Goal: Task Accomplishment & Management: Use online tool/utility

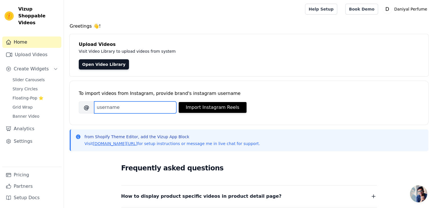
click at [133, 105] on input "Brand's Instagram Username" at bounding box center [135, 108] width 82 height 12
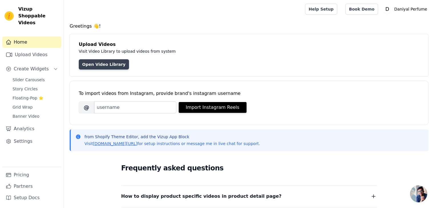
click at [98, 62] on link "Open Video Library" at bounding box center [104, 64] width 50 height 10
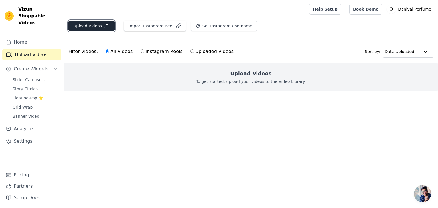
click at [97, 23] on button "Upload Videos" at bounding box center [91, 26] width 46 height 11
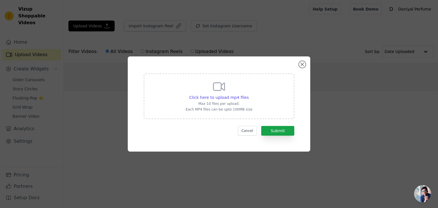
click at [209, 82] on div "Click here to upload mp4 files Max 10 files per upload. Each MP4 files can be u…" at bounding box center [219, 96] width 67 height 32
click at [248, 94] on input "Click here to upload mp4 files Max 10 files per upload. Each MP4 files can be u…" at bounding box center [248, 94] width 0 height 0
type input "C:\fakepath\file_example_MP4_480_1_5MG.mp4"
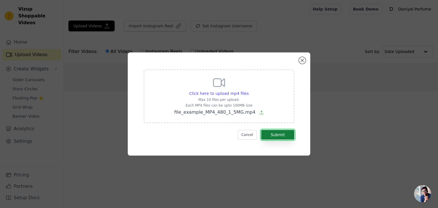
click at [274, 134] on button "Submit" at bounding box center [277, 135] width 33 height 10
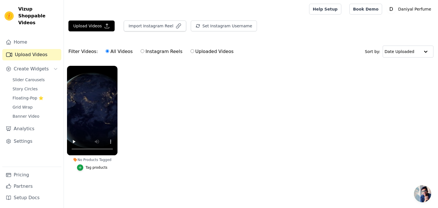
click at [88, 166] on div "Tag products" at bounding box center [97, 167] width 22 height 5
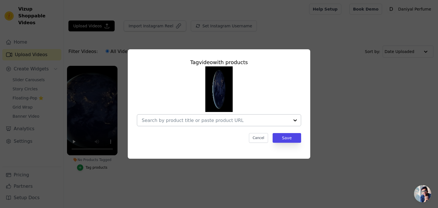
click at [169, 117] on div at bounding box center [216, 120] width 148 height 11
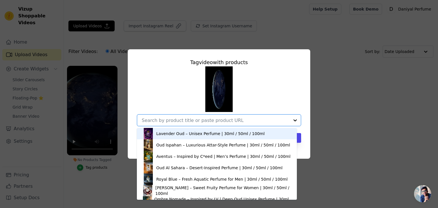
click at [179, 132] on div "Lavender Oud – Unisex Perfume | 30ml / 50ml / 100ml" at bounding box center [210, 134] width 108 height 6
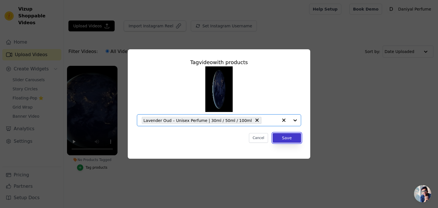
click at [279, 136] on button "Save" at bounding box center [287, 138] width 29 height 10
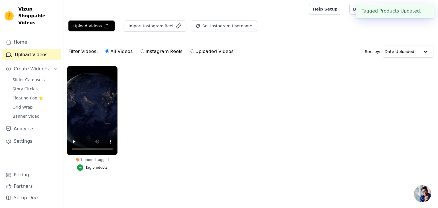
click at [141, 51] on input "Instagram Reels" at bounding box center [143, 51] width 4 height 4
radio input "true"
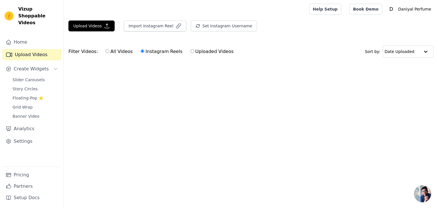
click at [191, 51] on input "Uploaded Videos" at bounding box center [193, 51] width 4 height 4
radio input "true"
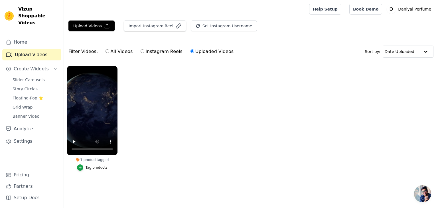
click at [141, 52] on input "Instagram Reels" at bounding box center [143, 51] width 4 height 4
radio input "true"
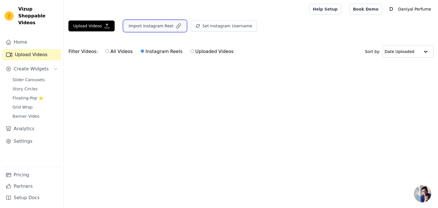
click at [157, 27] on button "Import Instagram Reel" at bounding box center [155, 26] width 62 height 11
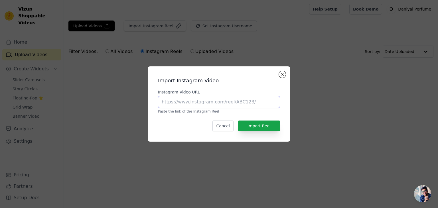
click at [177, 102] on input "Instagram Video URL" at bounding box center [219, 102] width 122 height 12
click at [284, 74] on button "Close modal" at bounding box center [282, 74] width 7 height 7
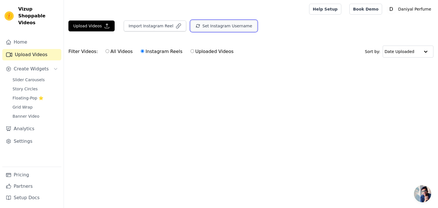
click at [211, 25] on button "Set Instagram Username" at bounding box center [224, 26] width 66 height 11
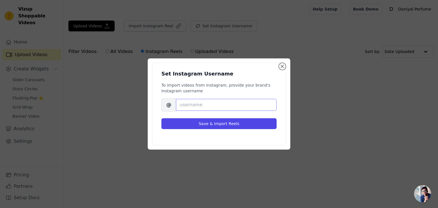
click at [200, 104] on input "Brand's Instagram Username" at bounding box center [226, 105] width 101 height 12
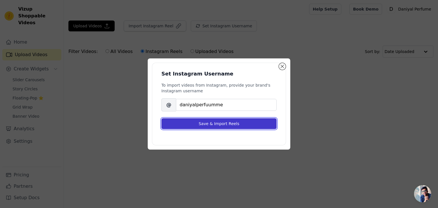
click at [185, 122] on button "Save & Import Reels" at bounding box center [218, 123] width 115 height 11
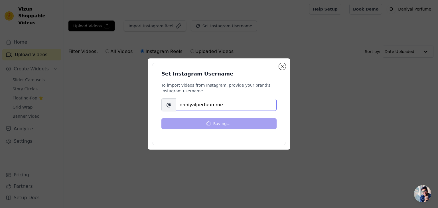
click at [205, 102] on input "daniyalperfuumme" at bounding box center [226, 105] width 101 height 12
type input "daniyalperfumme"
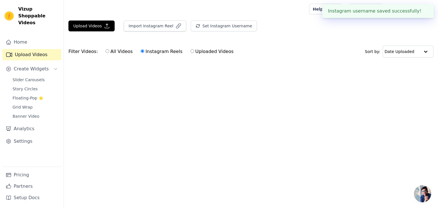
click at [211, 86] on html "Instagram username saved successfully! ✖ Vizup Shoppable Videos Home Upload Vid…" at bounding box center [219, 43] width 438 height 86
click at [160, 23] on button "Import Instagram Reel" at bounding box center [155, 26] width 62 height 11
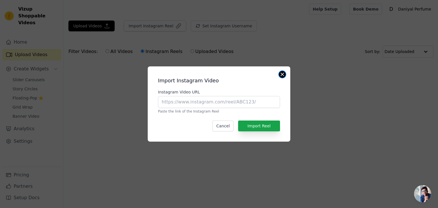
click at [282, 72] on button "Close modal" at bounding box center [282, 74] width 7 height 7
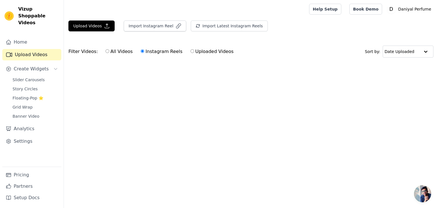
click at [223, 19] on main "Upload Videos Import Instagram Reel Import Latest Instagram Reels Import Latest…" at bounding box center [251, 51] width 374 height 67
click at [217, 23] on button "Import Latest Instagram Reels" at bounding box center [229, 26] width 77 height 11
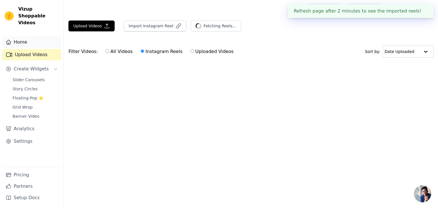
click at [27, 37] on link "Home" at bounding box center [31, 42] width 59 height 11
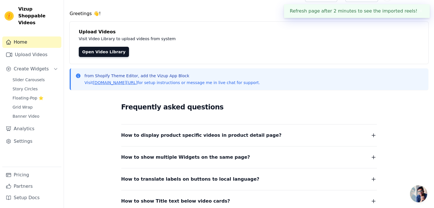
scroll to position [9, 0]
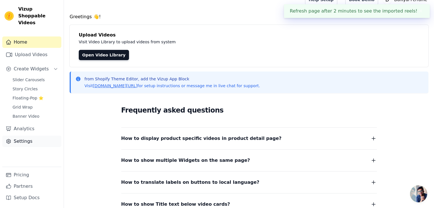
click at [29, 136] on link "Settings" at bounding box center [31, 141] width 59 height 11
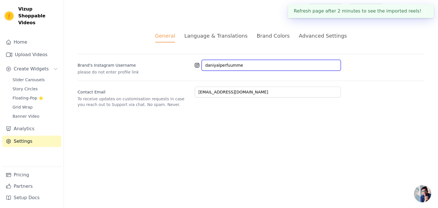
click at [234, 66] on input "daniyalperfuumme" at bounding box center [271, 65] width 139 height 11
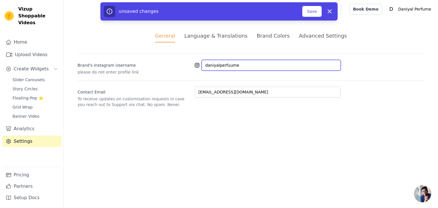
click at [229, 65] on input "daniyalperfuume" at bounding box center [271, 65] width 139 height 11
type input "daniyalperfume"
click at [155, 121] on html "Vizup Shoppable Videos Home Upload Videos Create Widgets Slider Carousels Story…" at bounding box center [219, 60] width 438 height 121
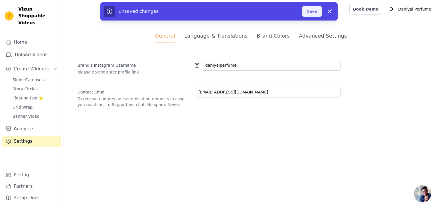
click at [314, 11] on button "Save" at bounding box center [311, 11] width 19 height 11
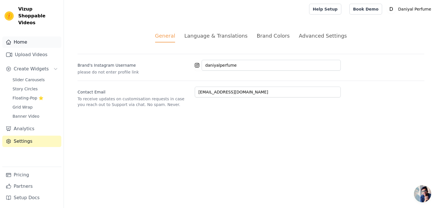
click at [28, 37] on link "Home" at bounding box center [31, 42] width 59 height 11
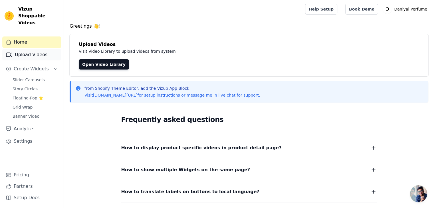
click at [34, 49] on link "Upload Videos" at bounding box center [31, 54] width 59 height 11
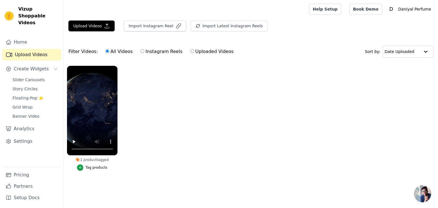
click at [140, 48] on label "Instagram Reels" at bounding box center [161, 51] width 42 height 7
click at [141, 49] on input "Instagram Reels" at bounding box center [143, 51] width 4 height 4
radio input "true"
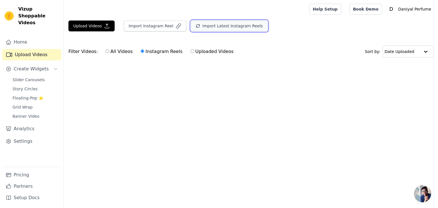
click at [205, 23] on button "Import Latest Instagram Reels" at bounding box center [229, 26] width 77 height 11
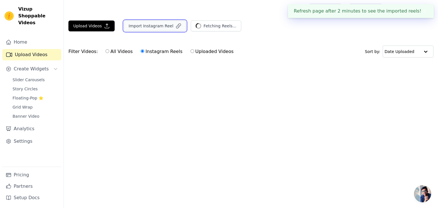
click at [165, 23] on button "Import Instagram Reel" at bounding box center [155, 26] width 62 height 11
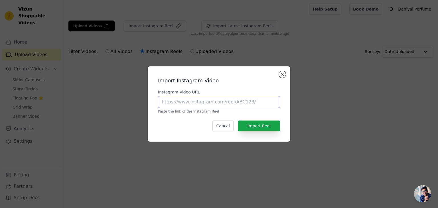
click at [207, 102] on input "Instagram Video URL" at bounding box center [219, 102] width 122 height 12
type input "V"
paste input "https://www.instagram.com/p/DGC9P47tGxR/"
type input "https://www.instagram.com/p/DGC9P47tGxR/"
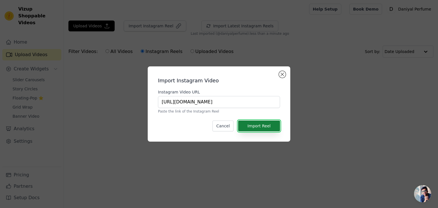
click at [248, 124] on button "Import Reel" at bounding box center [259, 126] width 42 height 11
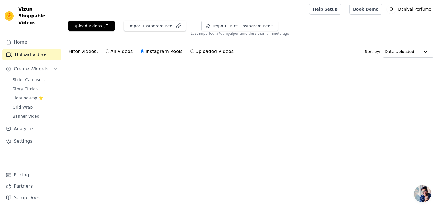
click at [106, 51] on input "All Videos" at bounding box center [108, 51] width 4 height 4
radio input "true"
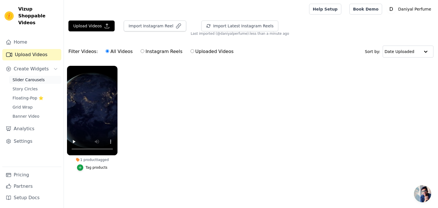
click at [25, 77] on span "Slider Carousels" at bounding box center [29, 80] width 32 height 6
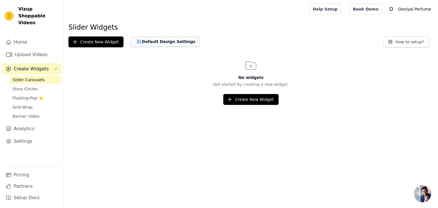
click at [159, 37] on button "Default Design Settings" at bounding box center [165, 42] width 70 height 10
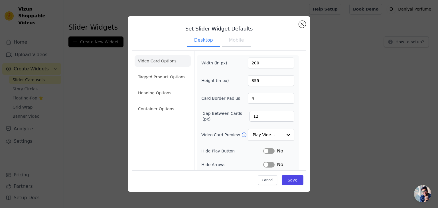
click at [297, 27] on h3 "Set Slider Widget Defaults" at bounding box center [218, 28] width 173 height 7
click at [300, 23] on button "Close modal" at bounding box center [302, 24] width 7 height 7
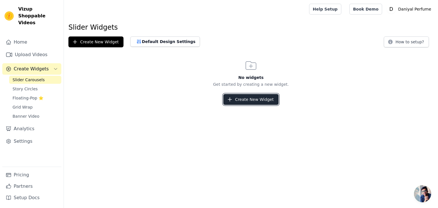
click at [240, 97] on button "Create New Widget" at bounding box center [250, 99] width 55 height 11
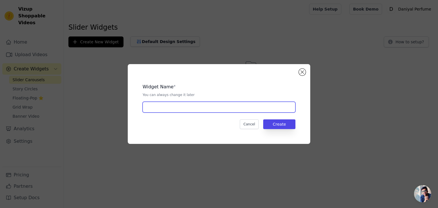
click at [181, 106] on input "text" at bounding box center [219, 107] width 153 height 11
type input "Slider"
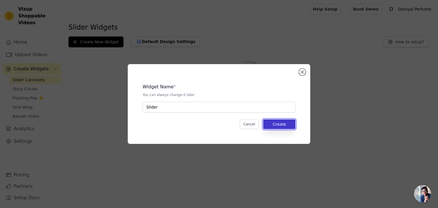
click at [283, 125] on button "Create" at bounding box center [279, 125] width 32 height 10
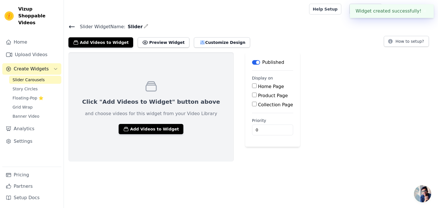
click at [252, 85] on input "Home Page" at bounding box center [254, 86] width 5 height 5
checkbox input "true"
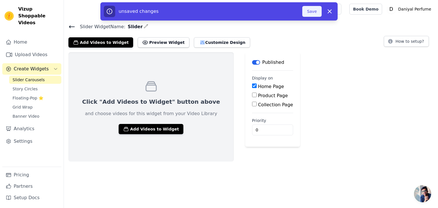
click at [318, 14] on button "Save" at bounding box center [311, 11] width 19 height 11
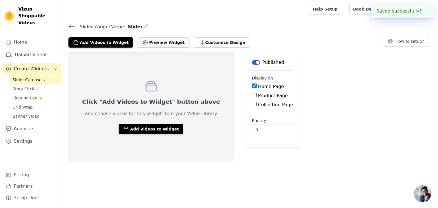
click at [154, 40] on button "Preview Widget" at bounding box center [163, 42] width 51 height 10
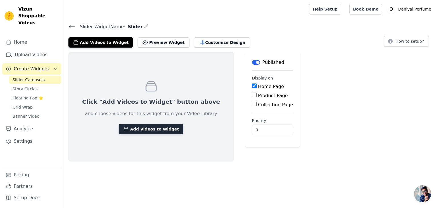
click at [128, 128] on button "Add Videos to Widget" at bounding box center [151, 129] width 65 height 10
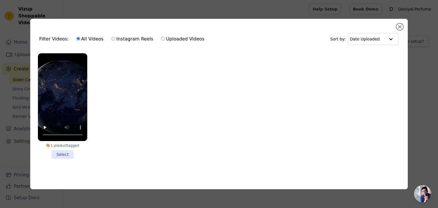
click at [112, 37] on input "Instagram Reels" at bounding box center [114, 39] width 4 height 4
radio input "true"
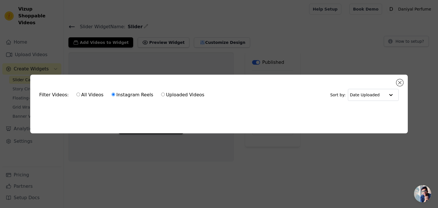
click at [76, 94] on input "All Videos" at bounding box center [78, 95] width 4 height 4
radio input "true"
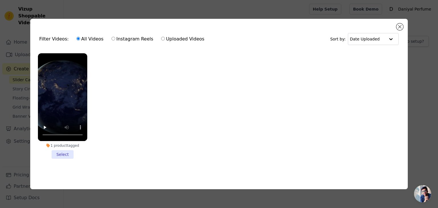
click at [62, 154] on li "1 product tagged Select" at bounding box center [62, 106] width 49 height 106
click at [0, 0] on input "1 product tagged Select" at bounding box center [0, 0] width 0 height 0
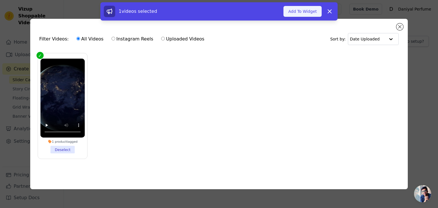
click at [307, 12] on button "Add To Widget" at bounding box center [303, 11] width 38 height 11
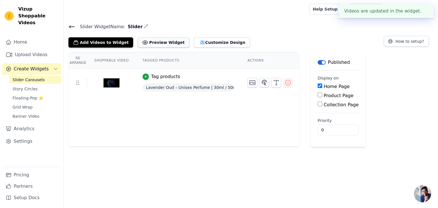
click at [161, 41] on button "Preview Widget" at bounding box center [163, 42] width 51 height 10
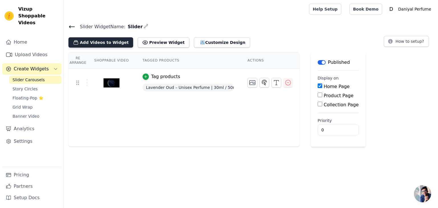
click at [104, 46] on button "Add Videos to Widget" at bounding box center [100, 42] width 65 height 10
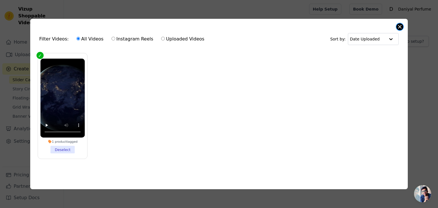
click at [399, 24] on button "Close modal" at bounding box center [400, 26] width 7 height 7
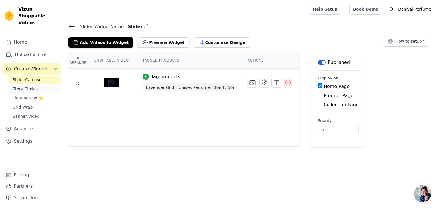
click at [34, 85] on link "Story Circles" at bounding box center [35, 89] width 52 height 8
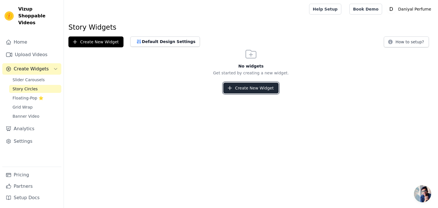
click at [236, 90] on button "Create New Widget" at bounding box center [250, 88] width 55 height 11
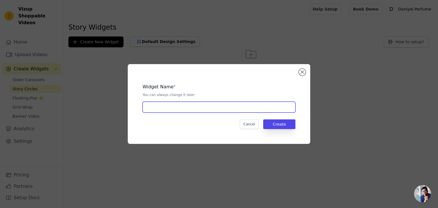
click at [171, 110] on input "text" at bounding box center [219, 107] width 153 height 11
type input "Slider circle"
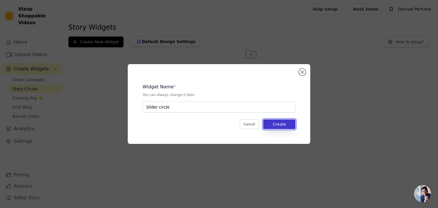
click at [285, 120] on button "Create" at bounding box center [279, 125] width 32 height 10
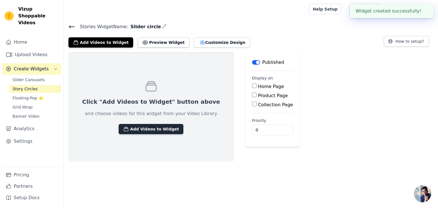
click at [139, 127] on button "Add Videos to Widget" at bounding box center [151, 129] width 65 height 10
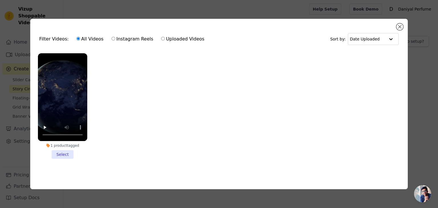
click at [59, 153] on li "1 product tagged Select" at bounding box center [62, 106] width 49 height 106
click at [0, 0] on input "1 product tagged Select" at bounding box center [0, 0] width 0 height 0
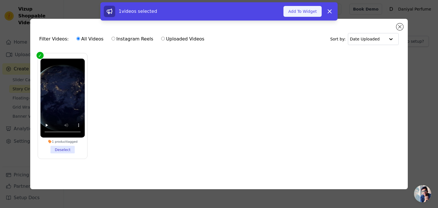
click at [296, 14] on button "Add To Widget" at bounding box center [303, 11] width 38 height 11
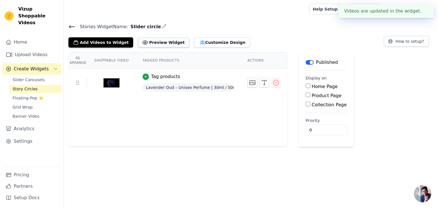
click at [148, 44] on button "Preview Widget" at bounding box center [163, 42] width 51 height 10
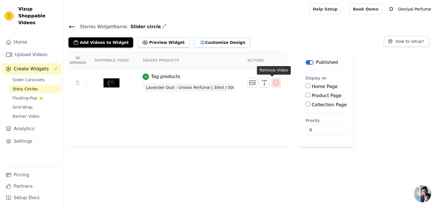
click at [273, 81] on icon "button" at bounding box center [276, 82] width 7 height 7
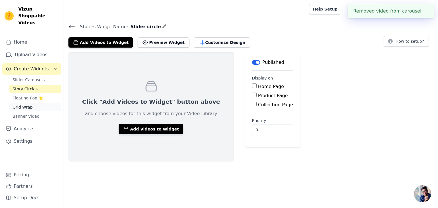
click at [33, 103] on link "Grid Wrap" at bounding box center [35, 107] width 52 height 8
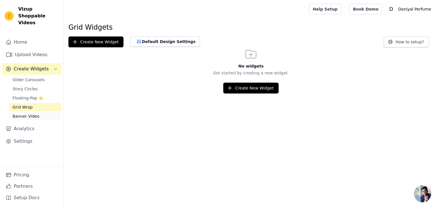
click at [20, 114] on span "Banner Video" at bounding box center [26, 117] width 27 height 6
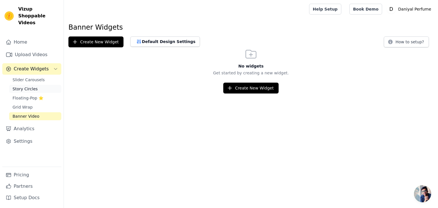
click at [31, 86] on span "Story Circles" at bounding box center [25, 89] width 25 height 6
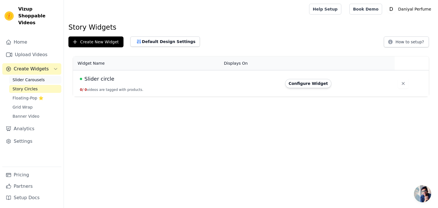
click at [41, 76] on link "Slider Carousels" at bounding box center [35, 80] width 52 height 8
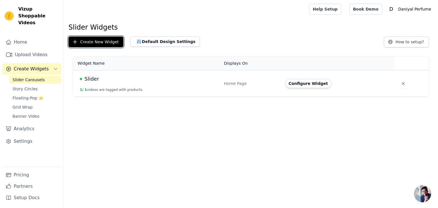
drag, startPoint x: 88, startPoint y: 41, endPoint x: 106, endPoint y: 63, distance: 29.2
click at [107, 68] on div "Slider Widgets Create New Widget Default Design Settings How to setup? Widget N…" at bounding box center [251, 61] width 374 height 76
click at [314, 80] on button "Configure Widget" at bounding box center [308, 83] width 46 height 9
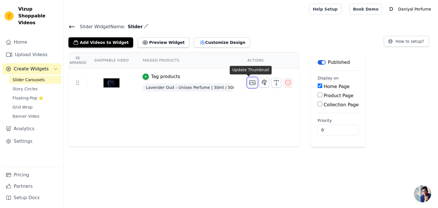
click at [249, 79] on icon "button" at bounding box center [252, 82] width 7 height 7
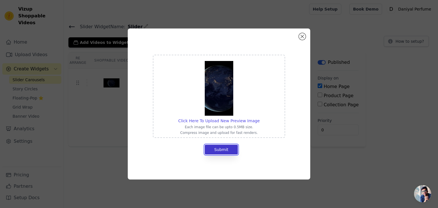
click at [216, 148] on button "Submit" at bounding box center [221, 150] width 33 height 10
click at [216, 71] on img at bounding box center [219, 88] width 29 height 55
click at [260, 118] on input "Click Here To Upload New Preview Image Each image file can be upto 0.5MB size. …" at bounding box center [260, 118] width 0 height 0
click at [217, 146] on button "Submit" at bounding box center [221, 150] width 33 height 10
click at [302, 36] on button "Close modal" at bounding box center [302, 36] width 7 height 7
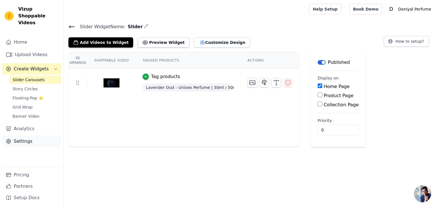
click at [32, 136] on link "Settings" at bounding box center [31, 141] width 59 height 11
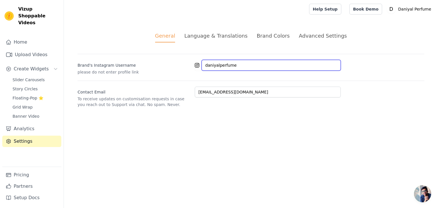
click at [226, 67] on input "daniyalperfume" at bounding box center [271, 65] width 139 height 11
click at [213, 62] on input "daniyalperfume" at bounding box center [271, 65] width 139 height 11
click at [256, 111] on div "General Language & Translations Brand Colors Advanced Settings unsaved changes …" at bounding box center [251, 69] width 374 height 103
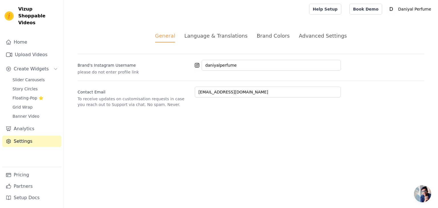
click at [196, 65] on icon at bounding box center [197, 65] width 5 height 5
click at [222, 37] on div "Language & Translations" at bounding box center [215, 36] width 63 height 8
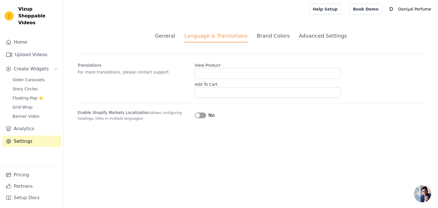
click at [263, 35] on div "Brand Colors" at bounding box center [273, 36] width 33 height 8
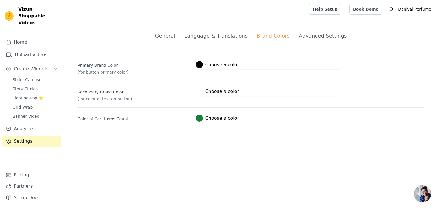
click at [305, 35] on div "Advanced Settings" at bounding box center [323, 36] width 48 height 8
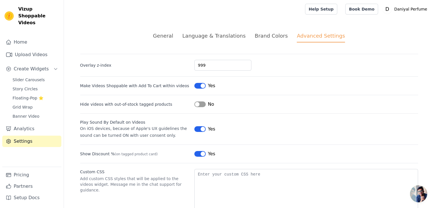
scroll to position [25, 0]
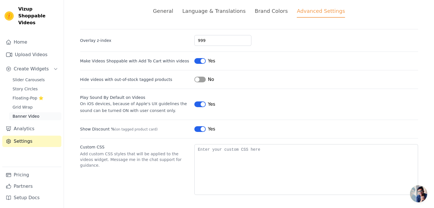
click at [30, 114] on span "Banner Video" at bounding box center [26, 117] width 27 height 6
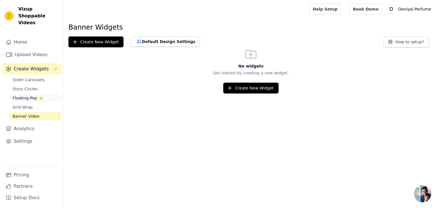
click at [30, 95] on link "Floating-Pop ⭐" at bounding box center [35, 98] width 52 height 8
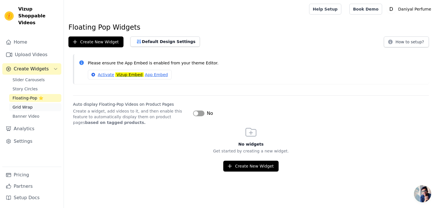
click at [27, 104] on span "Grid Wrap" at bounding box center [23, 107] width 20 height 6
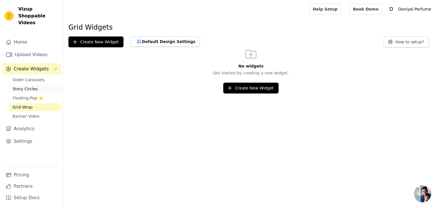
click at [29, 86] on span "Story Circles" at bounding box center [25, 89] width 25 height 6
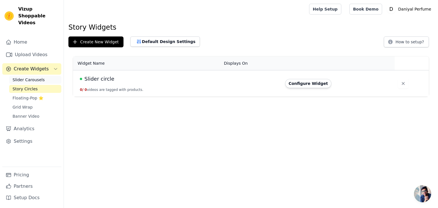
click at [29, 77] on span "Slider Carousels" at bounding box center [29, 80] width 32 height 6
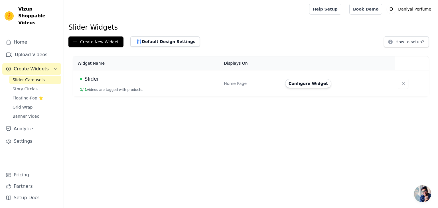
click at [225, 84] on div "Home Page" at bounding box center [251, 84] width 54 height 6
click at [88, 77] on span "Slider" at bounding box center [91, 79] width 15 height 8
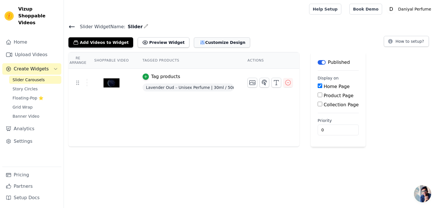
click at [196, 45] on button "Customize Design" at bounding box center [222, 42] width 56 height 10
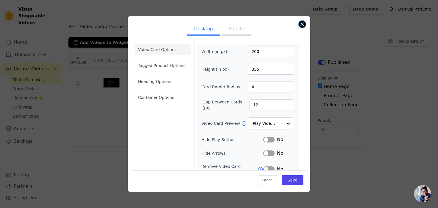
click at [301, 25] on button "Close modal" at bounding box center [302, 24] width 7 height 7
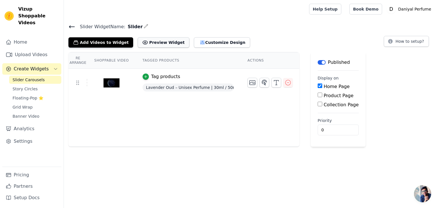
click at [150, 45] on button "Preview Widget" at bounding box center [163, 42] width 51 height 10
click at [97, 43] on button "Add Videos to Widget" at bounding box center [100, 42] width 65 height 10
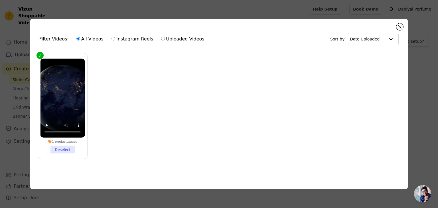
click at [115, 37] on label "Instagram Reels" at bounding box center [132, 38] width 42 height 7
click at [115, 37] on input "Instagram Reels" at bounding box center [114, 39] width 4 height 4
radio input "true"
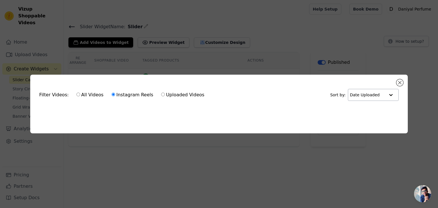
click at [371, 94] on input "text" at bounding box center [367, 94] width 35 height 11
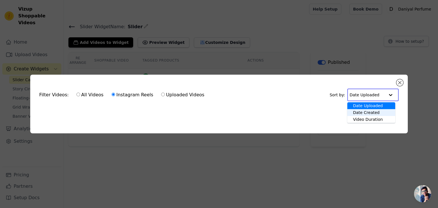
click at [366, 109] on div "Date Created" at bounding box center [371, 112] width 48 height 7
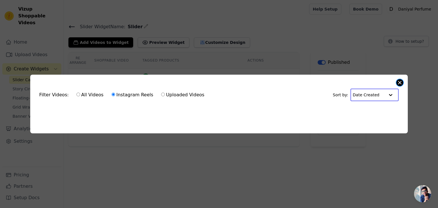
click at [399, 81] on button "Close modal" at bounding box center [400, 82] width 7 height 7
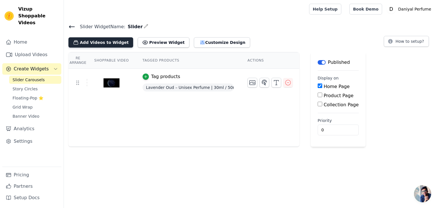
click at [98, 41] on button "Add Videos to Widget" at bounding box center [100, 42] width 65 height 10
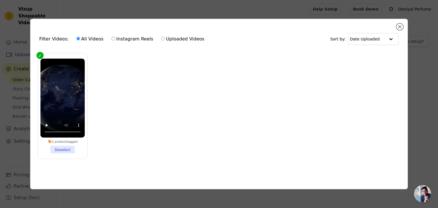
click at [40, 53] on label "1 product tagged Deselect" at bounding box center [63, 106] width 50 height 106
click at [0, 0] on input "1 product tagged Deselect" at bounding box center [0, 0] width 0 height 0
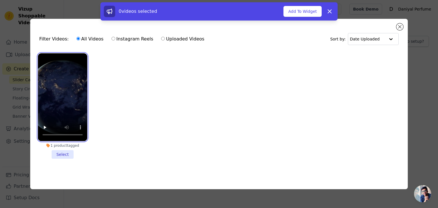
click at [47, 60] on video at bounding box center [62, 97] width 49 height 88
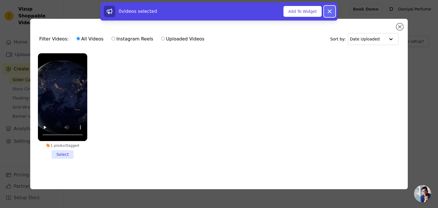
click at [331, 9] on icon at bounding box center [329, 11] width 7 height 7
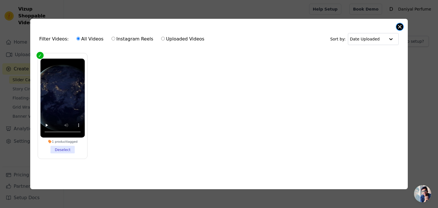
click at [399, 25] on button "Close modal" at bounding box center [400, 26] width 7 height 7
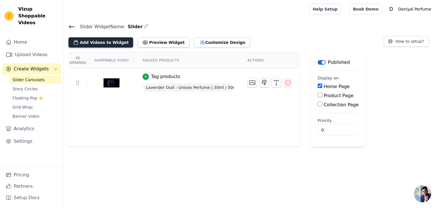
click at [107, 40] on button "Add Videos to Widget" at bounding box center [100, 42] width 65 height 10
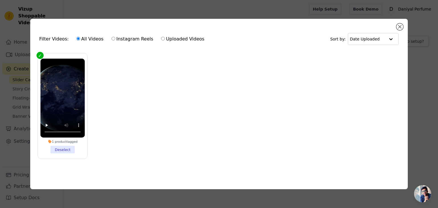
click at [186, 39] on label "Uploaded Videos" at bounding box center [183, 38] width 44 height 7
click at [165, 39] on input "Uploaded Videos" at bounding box center [163, 39] width 4 height 4
radio input "true"
click at [89, 40] on label "All Videos" at bounding box center [90, 38] width 28 height 7
click at [80, 40] on input "All Videos" at bounding box center [78, 39] width 4 height 4
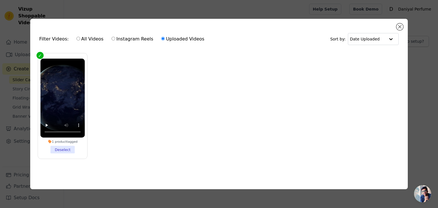
radio input "true"
click at [402, 25] on button "Close modal" at bounding box center [400, 26] width 7 height 7
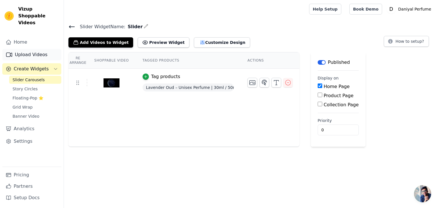
click at [26, 49] on link "Upload Videos" at bounding box center [31, 54] width 59 height 11
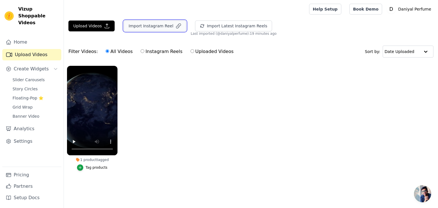
click at [129, 27] on button "Import Instagram Reel" at bounding box center [155, 26] width 62 height 11
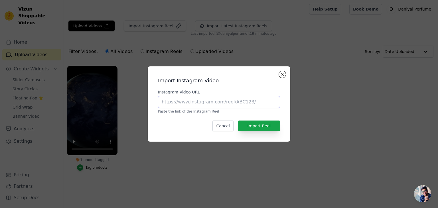
click at [170, 97] on input "Instagram Video URL" at bounding box center [219, 102] width 122 height 12
paste input "https://www.instagram.com/itsmfaizankazi/reel/DFK5SHxtCMx/"
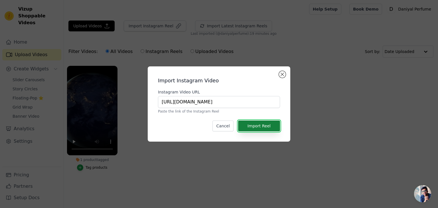
click at [263, 126] on button "Import Reel" at bounding box center [259, 126] width 42 height 11
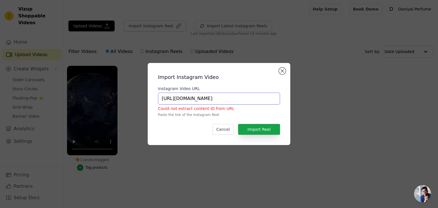
scroll to position [0, 12]
drag, startPoint x: 252, startPoint y: 96, endPoint x: 317, endPoint y: 92, distance: 65.8
click at [317, 92] on div "Import Instagram Video Instagram Video URL https://www.instagram.com/itsmfaizan…" at bounding box center [219, 104] width 420 height 100
paste input "reel/DFK5SHxtCMx/?utm_source=ig_web_button_share_sheet"
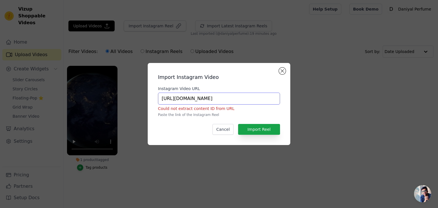
scroll to position [0, 66]
type input "https://www.instagram.com/reel/DFK5SHxtCMx/?utm_source=ig_web_button_share_sheet"
click at [252, 128] on button "Import Reel" at bounding box center [259, 129] width 42 height 11
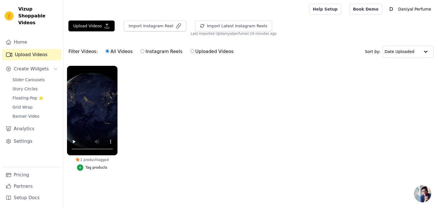
click at [141, 52] on input "Instagram Reels" at bounding box center [143, 51] width 4 height 4
radio input "true"
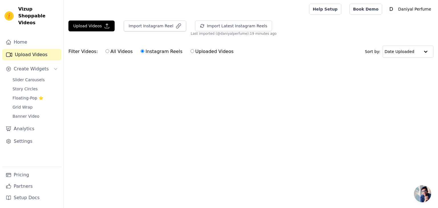
click at [102, 48] on div "All Videos Instagram Reels Uploaded Videos" at bounding box center [169, 51] width 134 height 13
click at [106, 52] on input "All Videos" at bounding box center [108, 51] width 4 height 4
radio input "true"
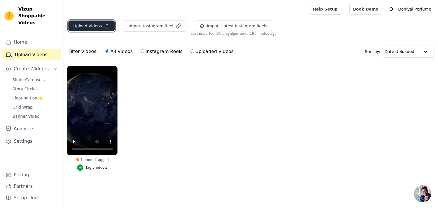
click at [105, 28] on icon "button" at bounding box center [107, 26] width 4 height 4
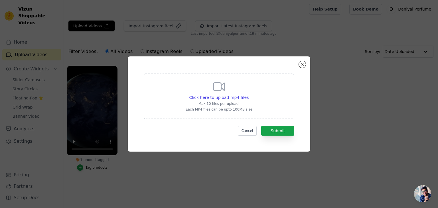
click at [217, 101] on div "Click here to upload mp4 files Max 10 files per upload. Each MP4 files can be u…" at bounding box center [219, 96] width 67 height 32
click at [248, 95] on input "Click here to upload mp4 files Max 10 files per upload. Each MP4 files can be u…" at bounding box center [248, 94] width 0 height 0
type input "C:\fakepath\file_example_MP4_480_1_5MG.mp4"
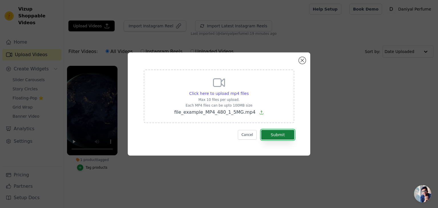
click at [274, 132] on button "Submit" at bounding box center [277, 135] width 33 height 10
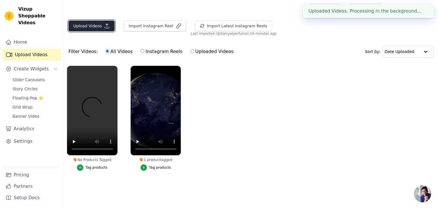
click at [105, 28] on icon "button" at bounding box center [107, 26] width 6 height 6
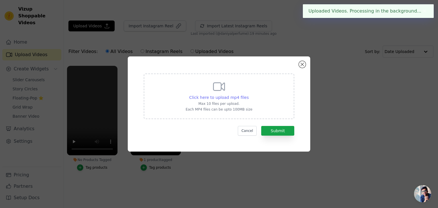
click at [221, 96] on span "Click here to upload mp4 files" at bounding box center [219, 97] width 60 height 5
click at [248, 95] on input "Click here to upload mp4 files Max 10 files per upload. Each MP4 files can be u…" at bounding box center [248, 94] width 0 height 0
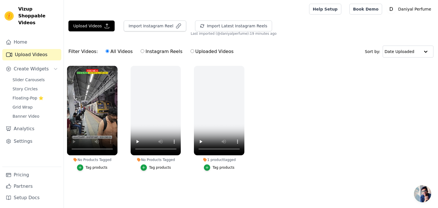
click at [140, 51] on label "Instagram Reels" at bounding box center [161, 51] width 42 height 7
click at [141, 51] on input "Instagram Reels" at bounding box center [143, 51] width 4 height 4
radio input "true"
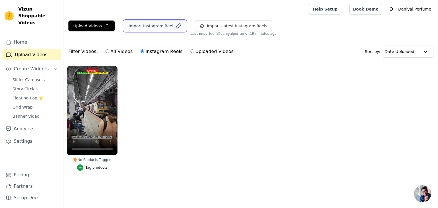
click at [165, 25] on button "Import Instagram Reel" at bounding box center [155, 26] width 62 height 11
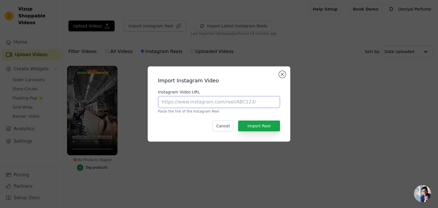
click at [195, 99] on input "Instagram Video URL" at bounding box center [219, 102] width 122 height 12
paste input "https://www.instagram.com/reel/C_CuvTSN6mP/?utm_source=ig_web_button_share_sheet"
type input "https://www.instagram.com/reel/C_CuvTSN6mP/?utm_source=ig_web_button_share_sheet"
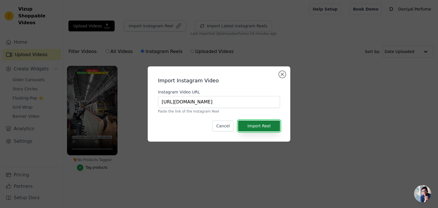
scroll to position [0, 0]
click at [256, 128] on button "Import Reel" at bounding box center [259, 126] width 42 height 11
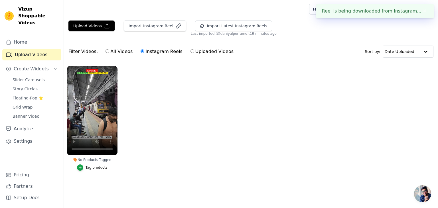
click at [106, 51] on label "All Videos" at bounding box center [119, 51] width 28 height 7
click at [106, 51] on input "All Videos" at bounding box center [108, 51] width 4 height 4
radio input "true"
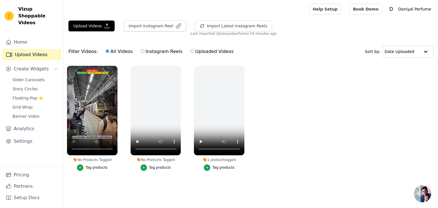
click at [183, 70] on div "No Products Tagged Tag products" at bounding box center [156, 120] width 57 height 114
click at [179, 66] on icon "button" at bounding box center [180, 67] width 2 height 2
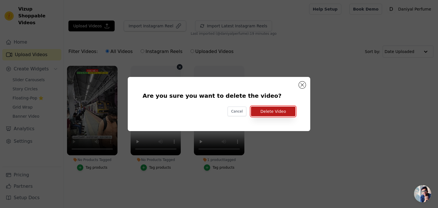
click at [270, 111] on button "Delete Video" at bounding box center [273, 112] width 45 height 10
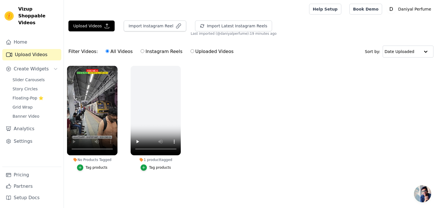
click at [104, 169] on div "Tag products" at bounding box center [97, 167] width 22 height 5
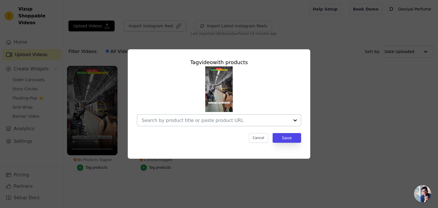
click at [202, 121] on input "No Products Tagged Tag video with products Cancel Save Tag products" at bounding box center [216, 120] width 148 height 5
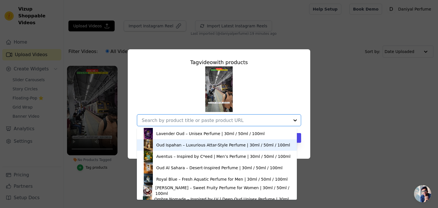
click at [183, 147] on div "Oud Ispahan – Luxurious Attar-Style Perfume | 30ml / 50ml / 100ml" at bounding box center [223, 145] width 134 height 6
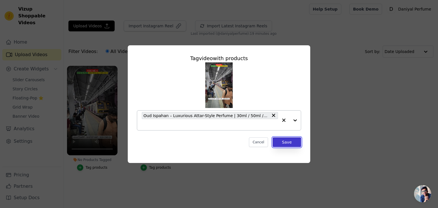
click at [286, 140] on button "Save" at bounding box center [287, 143] width 29 height 10
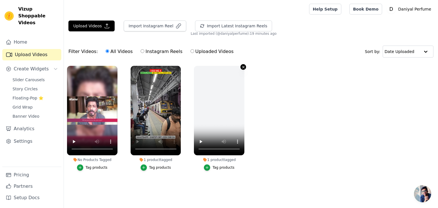
click at [243, 68] on icon "button" at bounding box center [243, 67] width 4 height 4
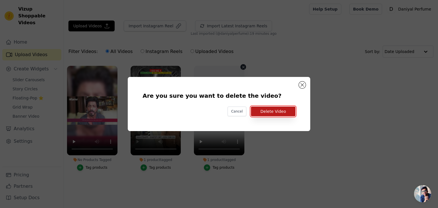
click at [280, 110] on button "Delete Video" at bounding box center [273, 112] width 45 height 10
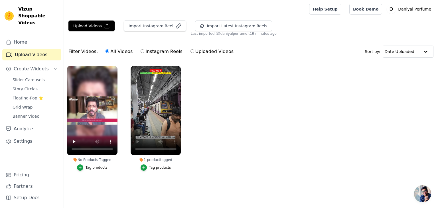
click at [97, 161] on div "No Products Tagged" at bounding box center [92, 160] width 50 height 5
click at [94, 169] on div "Tag products" at bounding box center [97, 167] width 22 height 5
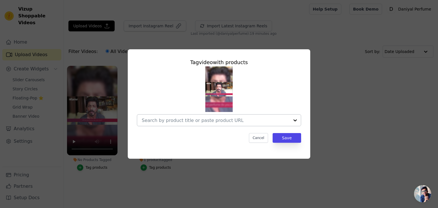
click at [238, 124] on div at bounding box center [216, 120] width 148 height 11
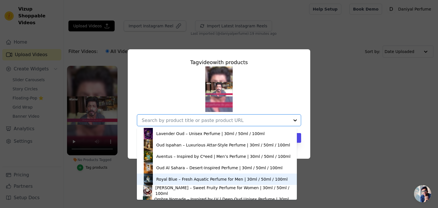
click at [191, 178] on div "Royal Blue – Fresh Aquatic Perfume for Men | 30ml / 50ml / 100ml" at bounding box center [222, 180] width 132 height 6
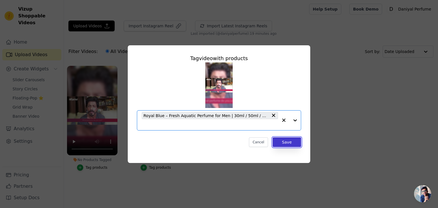
click at [278, 142] on button "Save" at bounding box center [287, 143] width 29 height 10
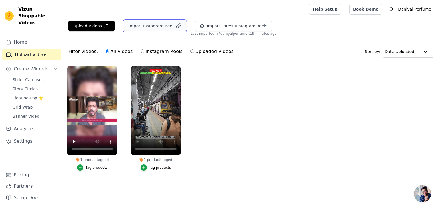
click at [176, 27] on icon "button" at bounding box center [179, 26] width 6 height 6
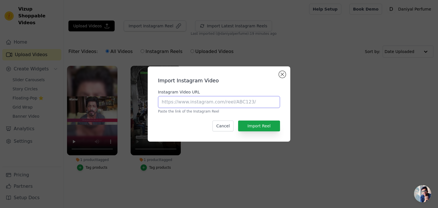
click at [215, 103] on input "Instagram Video URL" at bounding box center [219, 102] width 122 height 12
paste input "https://www.instagram.com/reel/DO3v4JXkqrz/?utm_source=ig_web_button_share_sheet"
type input "https://www.instagram.com/reel/DO3v4JXkqrz/?utm_source=ig_web_button_share_sheet"
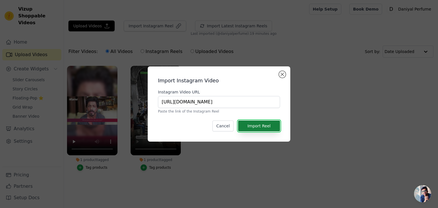
scroll to position [0, 0]
click at [259, 128] on button "Import Reel" at bounding box center [259, 126] width 42 height 11
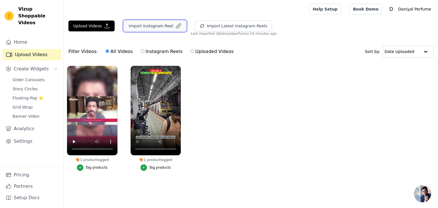
click at [159, 26] on button "Import Instagram Reel" at bounding box center [155, 26] width 62 height 11
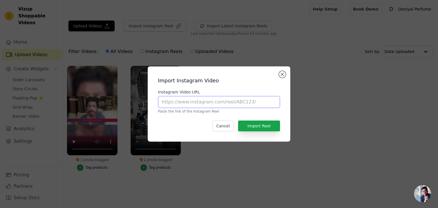
click at [171, 98] on input "Instagram Video URL" at bounding box center [219, 102] width 122 height 12
paste input "https://www.instagram.com/p/DOyD966DPBD/?utm_source=ig_web_button_share_sheet"
type input "https://www.instagram.com/p/DOyD966DPBD/?utm_source=ig_web_button_share_sheet"
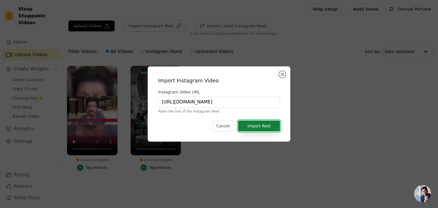
scroll to position [0, 0]
click at [264, 122] on button "Import Reel" at bounding box center [259, 126] width 42 height 11
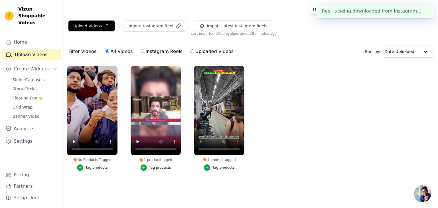
click at [96, 168] on div "Tag products" at bounding box center [97, 167] width 22 height 5
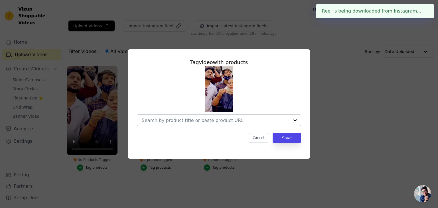
click at [188, 117] on div at bounding box center [216, 120] width 148 height 11
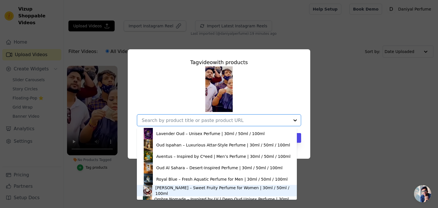
scroll to position [88, 0]
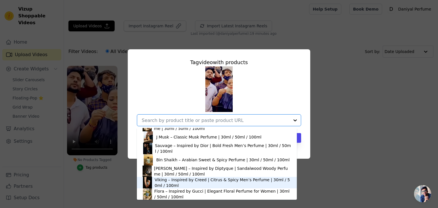
click at [204, 181] on div "Viking – Inspired by Creed | Citrus & Spicy Men’s Perfume | 30ml / 50ml / 100ml" at bounding box center [223, 182] width 137 height 11
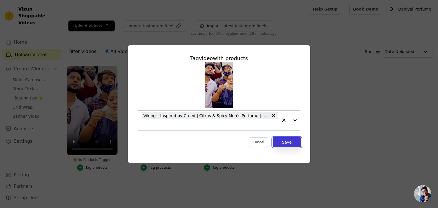
click at [295, 142] on button "Save" at bounding box center [287, 143] width 29 height 10
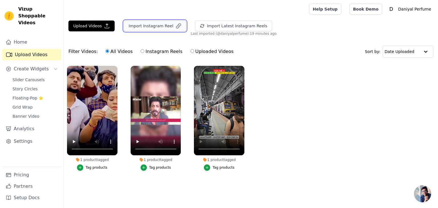
click at [159, 28] on button "Import Instagram Reel" at bounding box center [155, 26] width 62 height 11
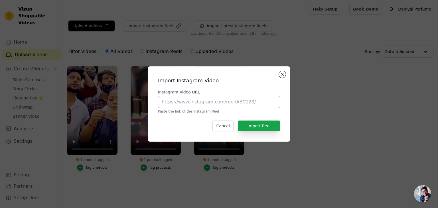
click at [173, 108] on input "Instagram Video URL" at bounding box center [219, 102] width 122 height 12
paste input "https://www.instagram.com/p/DOvfK-tDDXG/?utm_source=ig_web_button_share_sheet"
type input "https://www.instagram.com/p/DOvfK-tDDXG/?utm_source=ig_web_button_share_sheet"
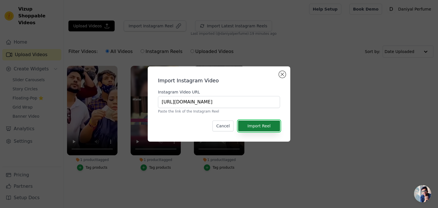
scroll to position [0, 0]
click at [256, 124] on button "Import Reel" at bounding box center [259, 126] width 42 height 11
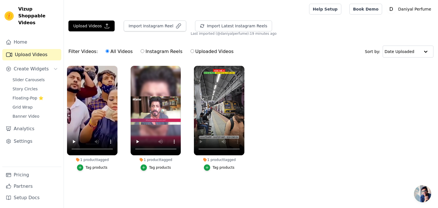
click at [141, 50] on input "Instagram Reels" at bounding box center [143, 51] width 4 height 4
radio input "true"
click at [106, 51] on input "All Videos" at bounding box center [108, 51] width 4 height 4
radio input "true"
click at [141, 49] on input "Instagram Reels" at bounding box center [143, 51] width 4 height 4
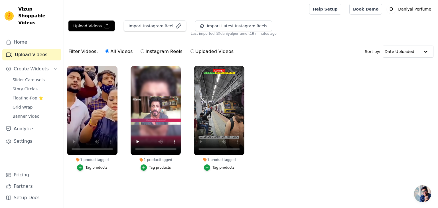
radio input "true"
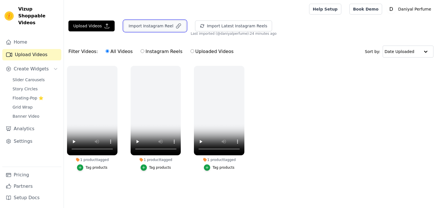
click at [163, 23] on button "Import Instagram Reel" at bounding box center [155, 26] width 62 height 11
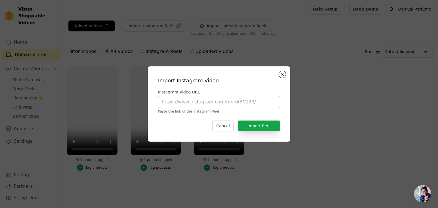
click at [176, 106] on input "Instagram Video URL" at bounding box center [219, 102] width 122 height 12
paste input "[URL][DOMAIN_NAME]"
type input "[URL][DOMAIN_NAME]"
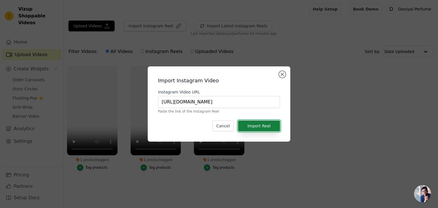
scroll to position [0, 0]
click at [258, 126] on button "Import Reel" at bounding box center [259, 126] width 42 height 11
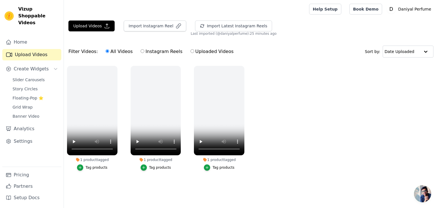
click at [191, 53] on input "Uploaded Videos" at bounding box center [193, 51] width 4 height 4
radio input "true"
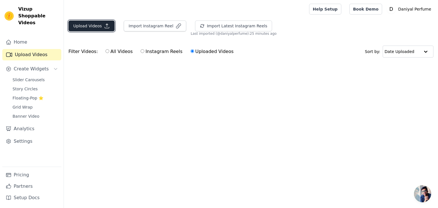
click at [86, 23] on button "Upload Videos" at bounding box center [91, 26] width 46 height 11
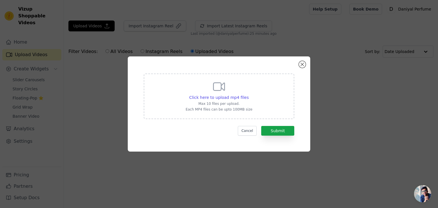
click at [202, 92] on div "Click here to upload mp4 files Max 10 files per upload. Each MP4 files can be u…" at bounding box center [219, 96] width 67 height 32
click at [248, 94] on input "Click here to upload mp4 files Max 10 files per upload. Each MP4 files can be u…" at bounding box center [248, 94] width 0 height 0
type input "C:\fakepath\file_example_MP4_480_1_5MG.mp4"
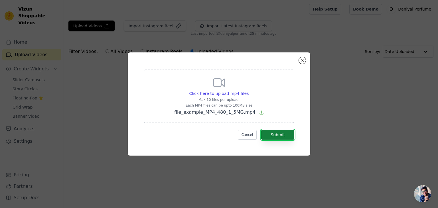
click at [277, 136] on button "Submit" at bounding box center [277, 135] width 33 height 10
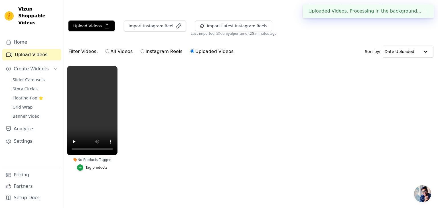
click at [91, 160] on div "No Products Tagged" at bounding box center [92, 160] width 50 height 5
click at [90, 168] on div "Tag products" at bounding box center [97, 167] width 22 height 5
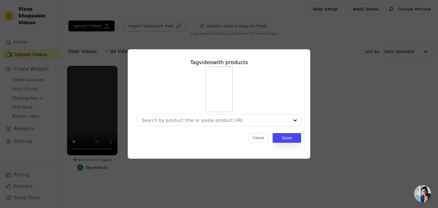
click at [197, 130] on div "Tag video with products Cancel Save" at bounding box center [218, 101] width 173 height 94
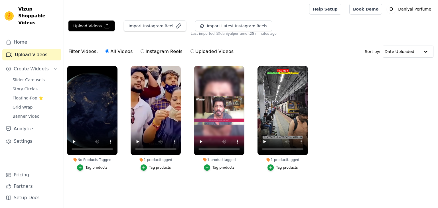
click at [91, 167] on div "Tag products" at bounding box center [97, 167] width 22 height 5
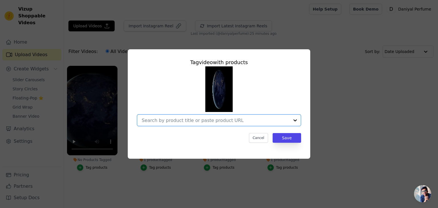
click at [196, 119] on input "No Products Tagged Tag video with products Option undefined, selected. Select i…" at bounding box center [216, 120] width 148 height 5
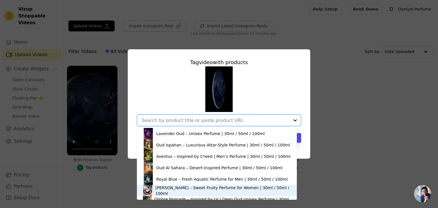
click at [183, 191] on div "[PERSON_NAME] – Sweet Fruity Perfume for Women | 30ml / 50ml / 100ml" at bounding box center [223, 190] width 136 height 11
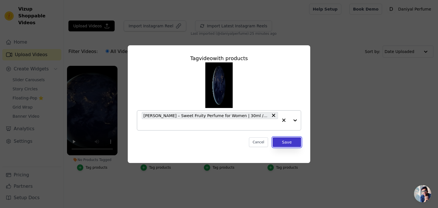
click at [285, 139] on button "Save" at bounding box center [287, 143] width 29 height 10
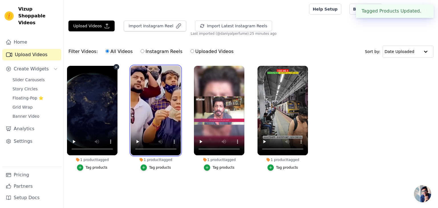
drag, startPoint x: 147, startPoint y: 102, endPoint x: 85, endPoint y: 106, distance: 62.3
click at [85, 106] on ul "1 product tagged Tag products 1 product tagged Tag products 1 product tagged Ta…" at bounding box center [251, 124] width 374 height 123
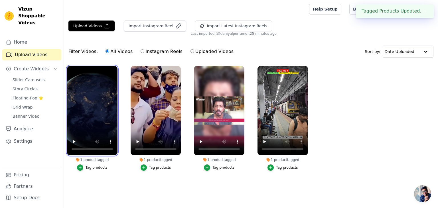
drag, startPoint x: 85, startPoint y: 106, endPoint x: 213, endPoint y: 103, distance: 128.1
click at [213, 103] on ul "1 product tagged Tag products 1 product tagged Tag products 1 product tagged Ta…" at bounding box center [251, 124] width 374 height 123
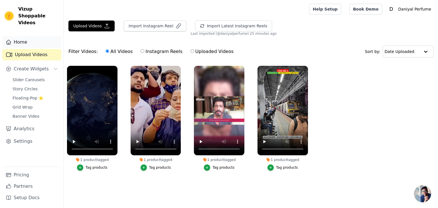
click at [39, 37] on link "Home" at bounding box center [31, 42] width 59 height 11
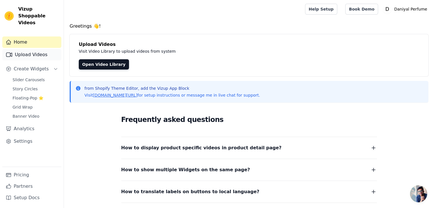
click at [34, 49] on link "Upload Videos" at bounding box center [31, 54] width 59 height 11
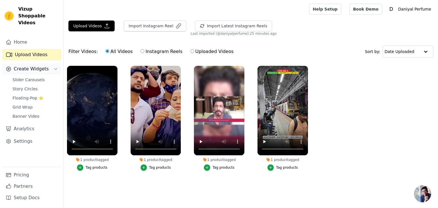
click at [30, 66] on span "Create Widgets" at bounding box center [31, 69] width 35 height 7
click at [30, 77] on span "Slider Carousels" at bounding box center [29, 80] width 32 height 6
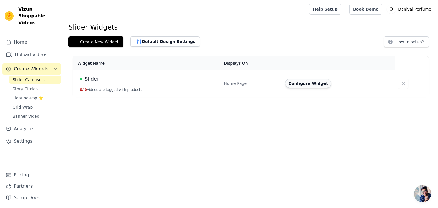
click at [294, 84] on button "Configure Widget" at bounding box center [308, 83] width 46 height 9
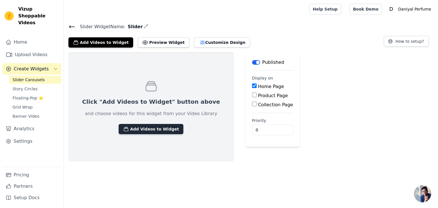
click at [152, 132] on button "Add Videos to Widget" at bounding box center [151, 129] width 65 height 10
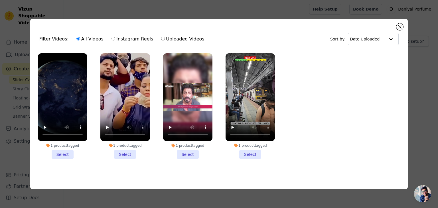
click at [247, 153] on li "1 product tagged Select" at bounding box center [250, 106] width 49 height 106
click at [0, 0] on input "1 product tagged Select" at bounding box center [0, 0] width 0 height 0
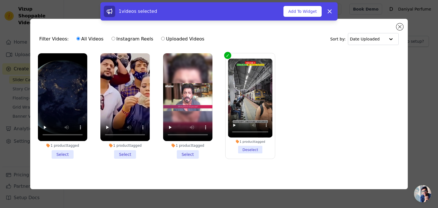
click at [187, 153] on li "1 product tagged Select" at bounding box center [187, 106] width 49 height 106
click at [0, 0] on input "1 product tagged Select" at bounding box center [0, 0] width 0 height 0
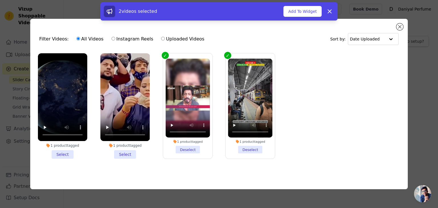
click at [110, 148] on li "1 product tagged Select" at bounding box center [124, 106] width 49 height 106
click at [0, 0] on input "1 product tagged Select" at bounding box center [0, 0] width 0 height 0
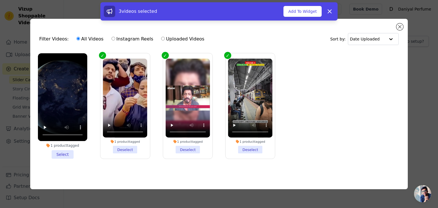
click at [64, 151] on li "1 product tagged Select" at bounding box center [62, 106] width 49 height 106
click at [0, 0] on input "1 product tagged Select" at bounding box center [0, 0] width 0 height 0
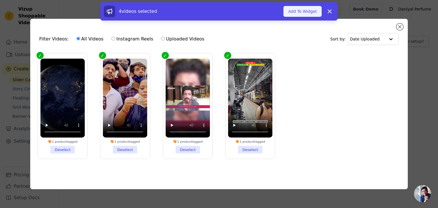
click at [312, 11] on button "Add To Widget" at bounding box center [303, 11] width 38 height 11
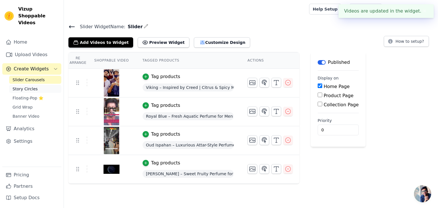
click at [24, 86] on span "Story Circles" at bounding box center [25, 89] width 25 height 6
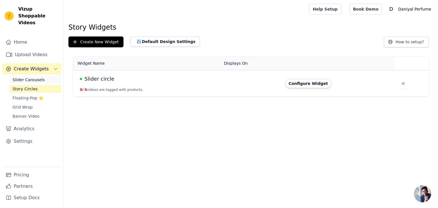
click at [39, 77] on span "Slider Carousels" at bounding box center [29, 80] width 32 height 6
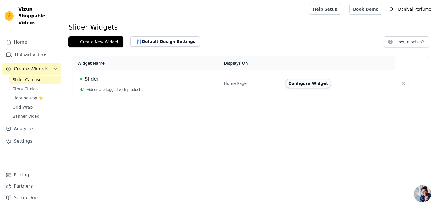
click at [298, 80] on button "Configure Widget" at bounding box center [308, 83] width 46 height 9
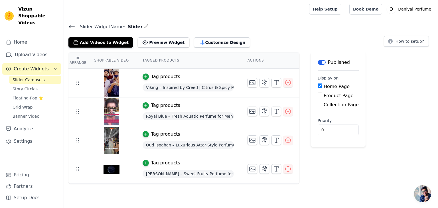
click at [318, 87] on input "Home Page" at bounding box center [320, 86] width 5 height 5
checkbox input "false"
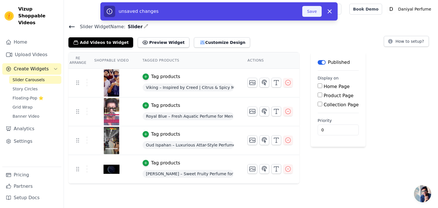
click at [312, 10] on button "Save" at bounding box center [311, 11] width 19 height 11
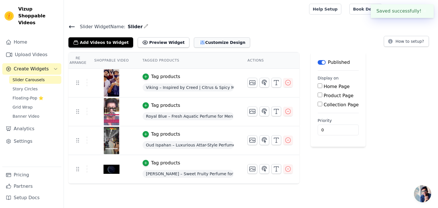
click at [194, 43] on button "Customize Design" at bounding box center [222, 42] width 56 height 10
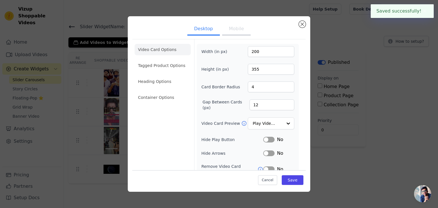
click at [228, 36] on ul "Desktop Mobile" at bounding box center [218, 29] width 173 height 17
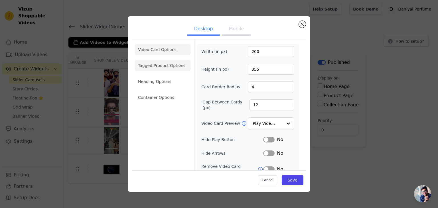
click at [169, 69] on li "Tagged Product Options" at bounding box center [163, 65] width 56 height 11
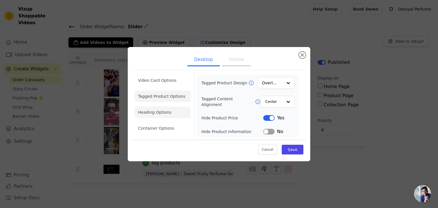
click at [151, 109] on li "Heading Options" at bounding box center [163, 112] width 56 height 11
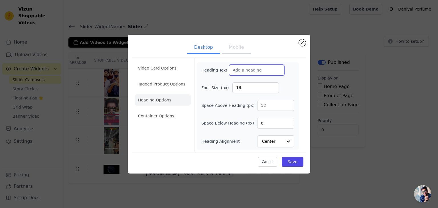
click at [241, 71] on input "Heading Text" at bounding box center [256, 70] width 55 height 11
type input "See Our Videos"
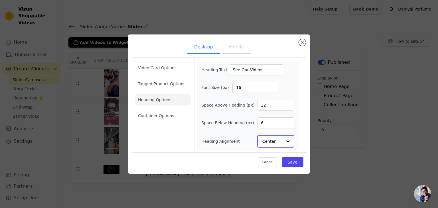
click at [279, 138] on input "Heading Alignment" at bounding box center [272, 141] width 20 height 11
click at [279, 110] on div "Left" at bounding box center [274, 116] width 35 height 12
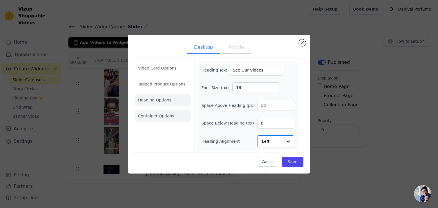
click at [138, 118] on li "Container Options" at bounding box center [163, 115] width 56 height 11
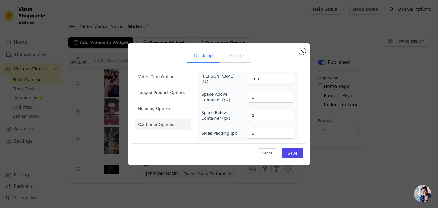
click at [226, 57] on button "Mobile" at bounding box center [236, 56] width 29 height 13
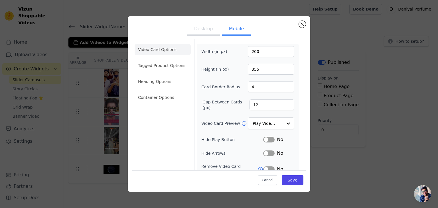
scroll to position [58, 0]
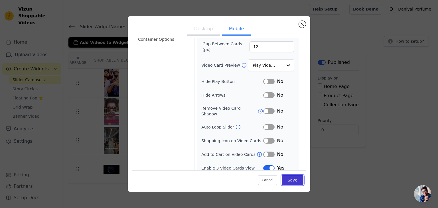
click at [284, 177] on button "Save" at bounding box center [293, 180] width 22 height 10
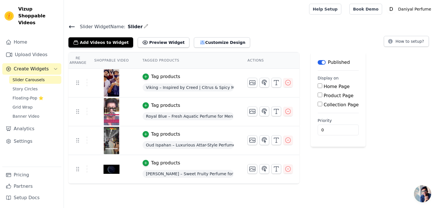
click at [318, 87] on input "Home Page" at bounding box center [320, 86] width 5 height 5
checkbox input "true"
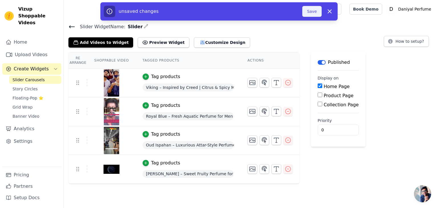
click at [310, 11] on button "Save" at bounding box center [311, 11] width 19 height 11
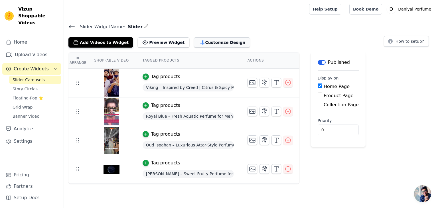
click at [200, 42] on icon "button" at bounding box center [203, 43] width 6 height 6
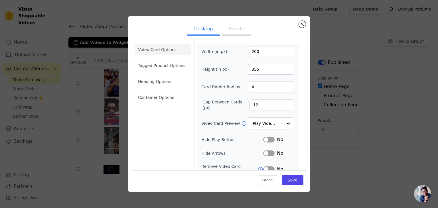
click at [230, 31] on button "Mobile" at bounding box center [236, 29] width 29 height 13
click at [153, 65] on li "Tagged Product Options" at bounding box center [163, 65] width 56 height 11
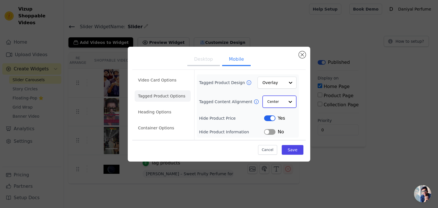
click at [284, 102] on input "Tagged Content Alignment" at bounding box center [276, 101] width 17 height 11
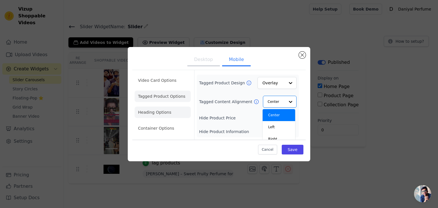
click at [146, 110] on li "Heading Options" at bounding box center [163, 112] width 56 height 11
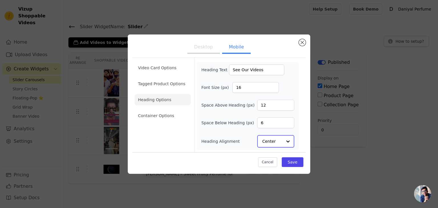
click at [278, 142] on input "Heading Alignment" at bounding box center [272, 141] width 20 height 11
click at [235, 134] on div "Heading Text See Our Videos Font Size (px) 16 Space Above Heading (px) 12 Space…" at bounding box center [247, 106] width 93 height 83
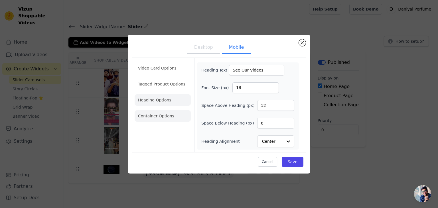
click at [146, 115] on li "Container Options" at bounding box center [163, 115] width 56 height 11
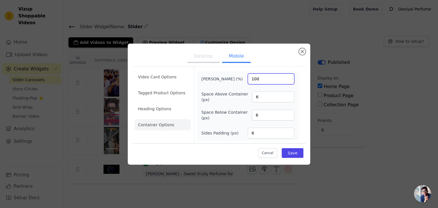
click at [260, 80] on input "100" at bounding box center [271, 79] width 47 height 11
click at [205, 60] on button "Desktop" at bounding box center [203, 56] width 33 height 13
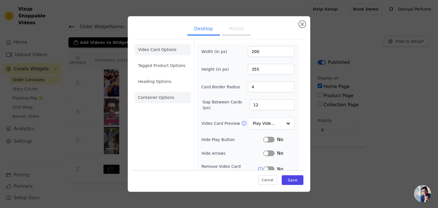
click at [168, 96] on li "Container Options" at bounding box center [163, 97] width 56 height 11
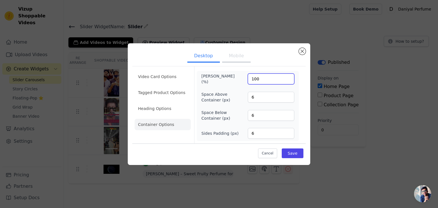
click at [252, 80] on input "100" at bounding box center [271, 79] width 47 height 11
click at [289, 79] on input "99" at bounding box center [271, 79] width 47 height 11
type input "100"
click at [287, 76] on input "100" at bounding box center [271, 79] width 47 height 11
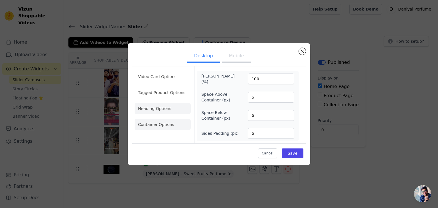
click at [148, 110] on li "Heading Options" at bounding box center [163, 108] width 56 height 11
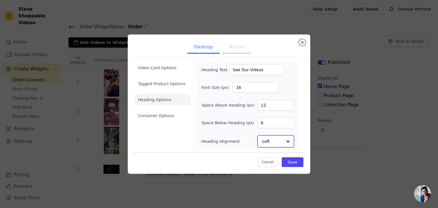
click at [272, 138] on input "Heading Alignment" at bounding box center [272, 141] width 20 height 11
click at [286, 104] on div "Center" at bounding box center [274, 104] width 35 height 12
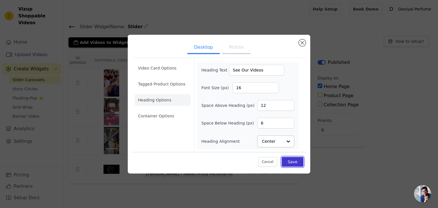
click at [295, 160] on button "Save" at bounding box center [293, 162] width 22 height 10
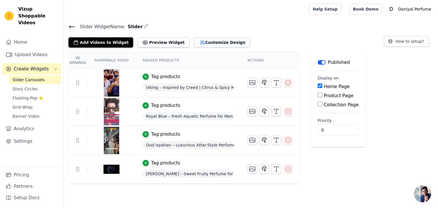
click at [200, 38] on button "Customize Design" at bounding box center [222, 42] width 56 height 10
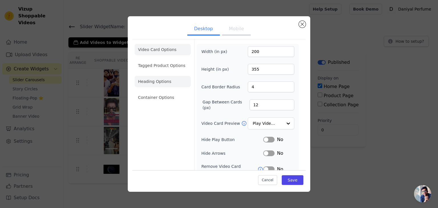
click at [169, 76] on li "Heading Options" at bounding box center [163, 81] width 56 height 11
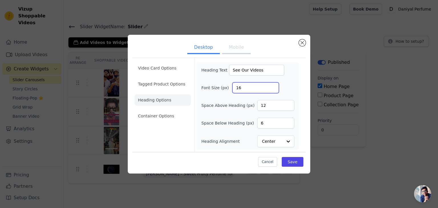
drag, startPoint x: 250, startPoint y: 85, endPoint x: 209, endPoint y: 95, distance: 41.7
click at [209, 95] on div "Heading Text See Our Videos Font Size (px) 16 Space Above Heading (px) 12 Space…" at bounding box center [247, 106] width 93 height 83
type input "26"
drag, startPoint x: 276, startPoint y: 106, endPoint x: 193, endPoint y: 113, distance: 84.1
click at [193, 113] on div "Video Card Options Tagged Product Options Heading Options Container Options Hea…" at bounding box center [218, 105] width 173 height 94
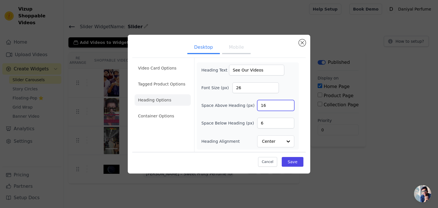
type input "12"
drag, startPoint x: 268, startPoint y: 121, endPoint x: 236, endPoint y: 126, distance: 32.2
click at [236, 126] on div "Space Below Heading (px) 6" at bounding box center [247, 123] width 93 height 11
type input "12"
click at [293, 162] on button "Save" at bounding box center [293, 162] width 22 height 10
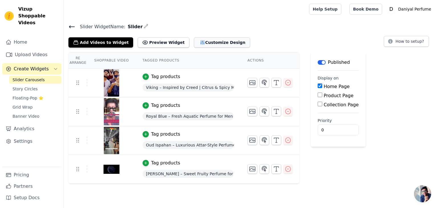
click at [201, 43] on icon "button" at bounding box center [203, 43] width 4 height 4
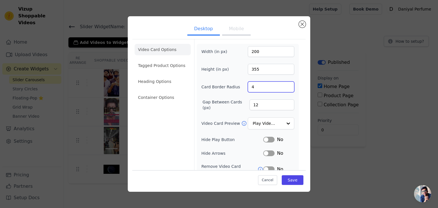
drag, startPoint x: 256, startPoint y: 89, endPoint x: 238, endPoint y: 91, distance: 18.1
click at [238, 91] on div "Card Border Radius 4" at bounding box center [247, 87] width 93 height 11
type input "8"
click at [215, 95] on div "Width (in px) 200 Height (in px) 355 Card Border Radius 8 Gap Between Cards (px…" at bounding box center [247, 131] width 93 height 170
click at [219, 31] on ul "Desktop Mobile" at bounding box center [218, 29] width 173 height 17
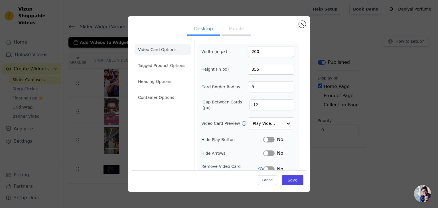
click at [232, 30] on button "Mobile" at bounding box center [236, 29] width 29 height 13
drag, startPoint x: 255, startPoint y: 86, endPoint x: 217, endPoint y: 90, distance: 38.2
click at [217, 90] on div "Card Border Radius 4" at bounding box center [247, 87] width 93 height 11
type input "8"
click at [203, 103] on label "Gap Between Cards (px)" at bounding box center [226, 104] width 47 height 11
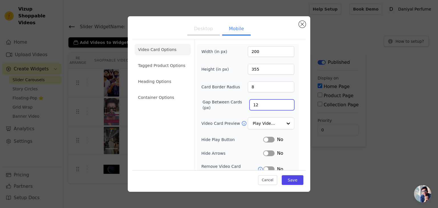
click at [250, 103] on input "12" at bounding box center [272, 105] width 45 height 11
click at [147, 65] on li "Tagged Product Options" at bounding box center [163, 65] width 56 height 11
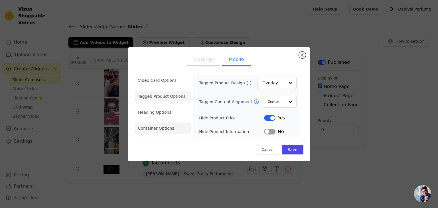
click at [161, 128] on li "Container Options" at bounding box center [163, 128] width 56 height 11
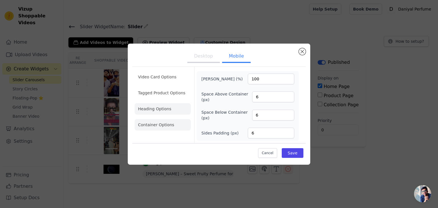
click at [176, 109] on li "Heading Options" at bounding box center [163, 108] width 56 height 11
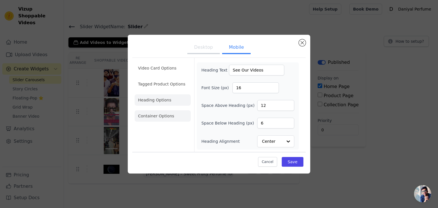
click at [156, 119] on li "Container Options" at bounding box center [163, 115] width 56 height 11
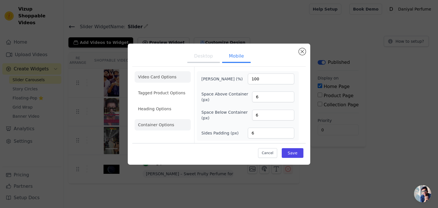
click at [160, 77] on li "Video Card Options" at bounding box center [163, 76] width 56 height 11
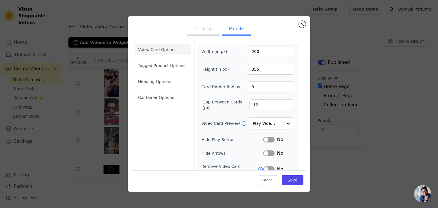
click at [199, 23] on ul "Desktop Mobile" at bounding box center [218, 29] width 173 height 17
click at [199, 30] on button "Desktop" at bounding box center [203, 29] width 33 height 13
click at [229, 31] on button "Mobile" at bounding box center [236, 29] width 29 height 13
click at [158, 101] on li "Container Options" at bounding box center [163, 97] width 56 height 11
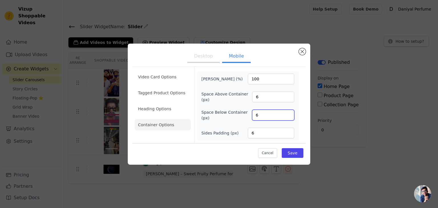
drag, startPoint x: 265, startPoint y: 113, endPoint x: 202, endPoint y: 119, distance: 63.0
click at [202, 119] on div "Space Below Container (px) 6" at bounding box center [247, 115] width 93 height 11
type input "20"
click at [198, 57] on button "Desktop" at bounding box center [203, 56] width 33 height 13
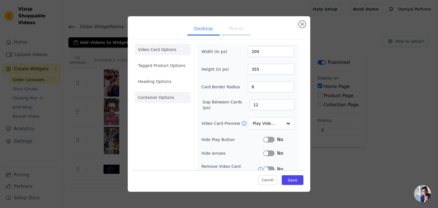
click at [153, 100] on li "Container Options" at bounding box center [163, 97] width 56 height 11
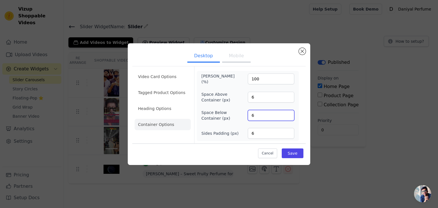
drag, startPoint x: 255, startPoint y: 114, endPoint x: 192, endPoint y: 118, distance: 63.2
click at [192, 118] on div "Video Card Options Tagged Product Options Heading Options Container Options Max…" at bounding box center [218, 104] width 173 height 77
type input "20"
click at [296, 153] on button "Save" at bounding box center [293, 154] width 22 height 10
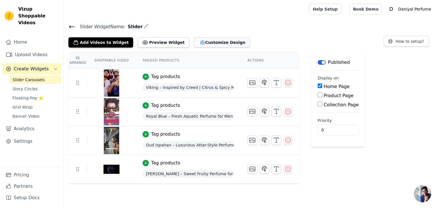
click at [200, 40] on icon "button" at bounding box center [203, 43] width 6 height 6
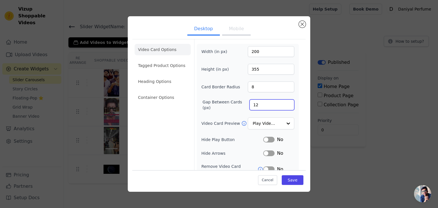
click at [256, 104] on input "12" at bounding box center [272, 105] width 45 height 11
click at [147, 94] on li "Container Options" at bounding box center [163, 97] width 56 height 11
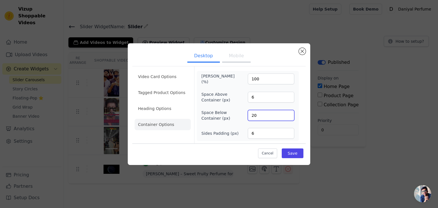
drag, startPoint x: 265, startPoint y: 116, endPoint x: 222, endPoint y: 124, distance: 43.8
click at [222, 124] on div "[PERSON_NAME] (%) 100 Space Above Container (px) 6 Space Below Container (px) 2…" at bounding box center [247, 106] width 93 height 66
type input "30"
click at [237, 58] on button "Mobile" at bounding box center [236, 56] width 29 height 13
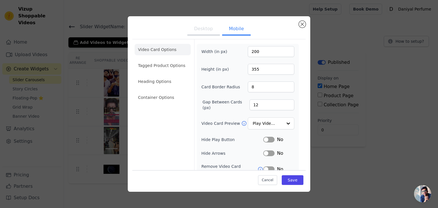
click at [131, 101] on div "Desktop Mobile Video Card Options Tagged Product Options Heading Options Contai…" at bounding box center [219, 104] width 183 height 176
click at [132, 100] on div "Desktop Mobile Video Card Options Tagged Product Options Heading Options Contai…" at bounding box center [219, 104] width 183 height 176
click at [146, 100] on li "Container Options" at bounding box center [163, 97] width 56 height 11
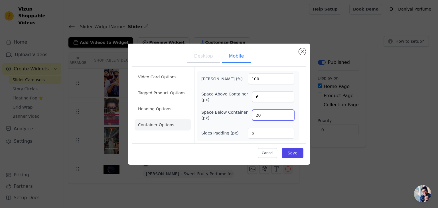
drag, startPoint x: 272, startPoint y: 117, endPoint x: 217, endPoint y: 126, distance: 55.5
click at [217, 126] on div "[PERSON_NAME] (%) 100 Space Above Container (px) 6 Space Below Container (px) 2…" at bounding box center [247, 106] width 93 height 65
type input "30"
click at [288, 152] on button "Save" at bounding box center [293, 153] width 22 height 10
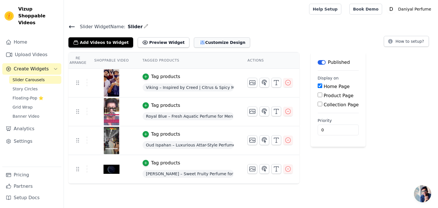
click at [214, 46] on button "Customize Design" at bounding box center [222, 42] width 56 height 10
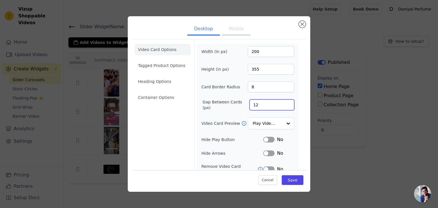
drag, startPoint x: 260, startPoint y: 102, endPoint x: 219, endPoint y: 105, distance: 40.7
click at [219, 105] on div "Gap Between Cards (px) 12" at bounding box center [247, 104] width 93 height 11
click at [229, 114] on div "Width (in px) 200 Height (in px) 355 Card Border Radius 8 Gap Between Cards (px…" at bounding box center [247, 131] width 93 height 170
click at [165, 95] on li "Container Options" at bounding box center [163, 97] width 56 height 11
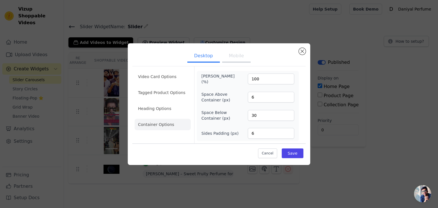
click at [210, 54] on button "Desktop" at bounding box center [203, 56] width 33 height 13
click at [145, 111] on li "Heading Options" at bounding box center [163, 108] width 56 height 11
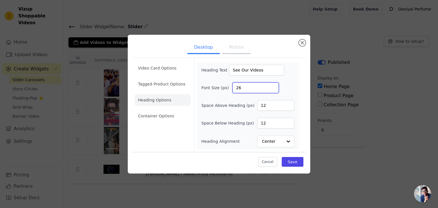
click at [246, 88] on input "26" at bounding box center [256, 87] width 47 height 11
drag, startPoint x: 246, startPoint y: 88, endPoint x: 231, endPoint y: 87, distance: 14.6
click at [231, 87] on div "Font Size (px) 26" at bounding box center [247, 87] width 93 height 11
type input "30"
click at [243, 134] on div "Heading Text See Our Videos Font Size (px) 30 Space Above Heading (px) 12 Space…" at bounding box center [247, 106] width 93 height 83
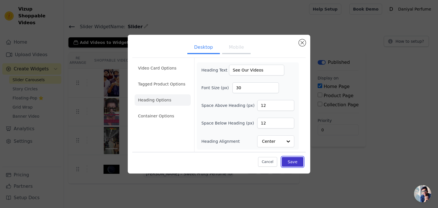
click at [297, 164] on button "Save" at bounding box center [293, 162] width 22 height 10
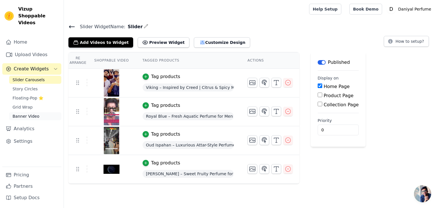
click at [36, 114] on span "Banner Video" at bounding box center [26, 117] width 27 height 6
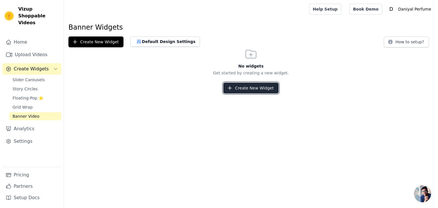
click at [246, 88] on button "Create New Widget" at bounding box center [250, 88] width 55 height 11
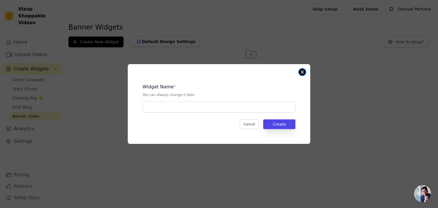
click at [302, 74] on button "Close modal" at bounding box center [302, 72] width 7 height 7
